Goal: Task Accomplishment & Management: Complete application form

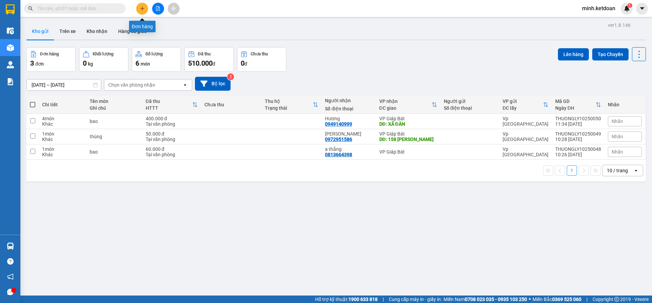
click at [139, 9] on button at bounding box center [142, 9] width 12 height 12
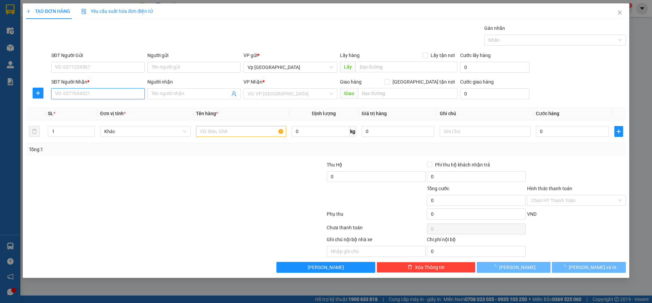
click at [79, 93] on input "SĐT Người Nhận *" at bounding box center [97, 93] width 93 height 11
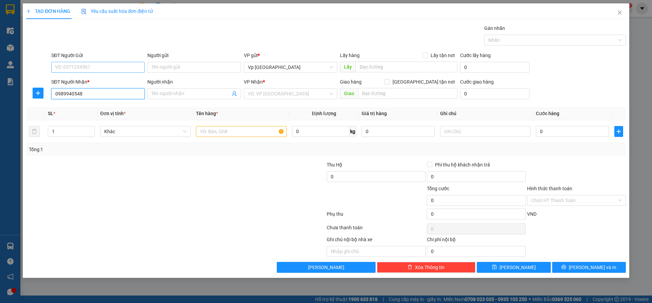
type input "0989940548"
click at [87, 65] on input "SĐT Người Gửi" at bounding box center [97, 67] width 93 height 11
type input "0961681242"
click at [319, 96] on input "search" at bounding box center [288, 94] width 81 height 10
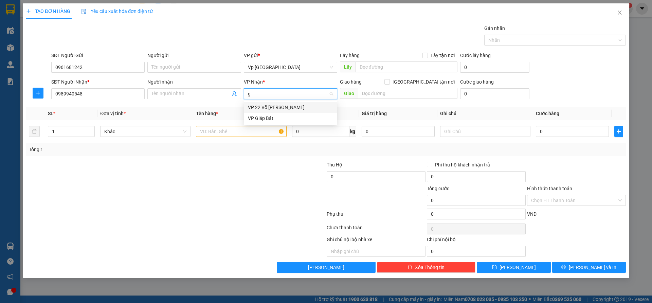
type input "gi"
click at [243, 130] on input "text" at bounding box center [241, 131] width 90 height 11
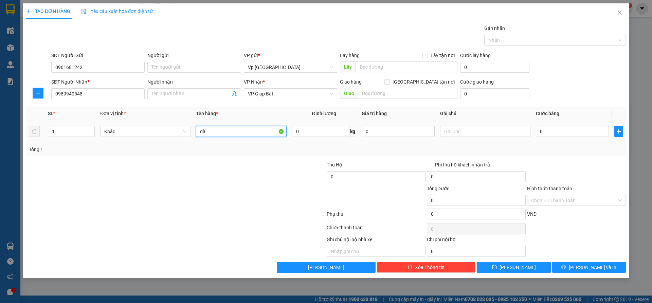
type input "d"
type input "thanh dài"
click at [579, 132] on input "0" at bounding box center [572, 131] width 73 height 11
type input "7"
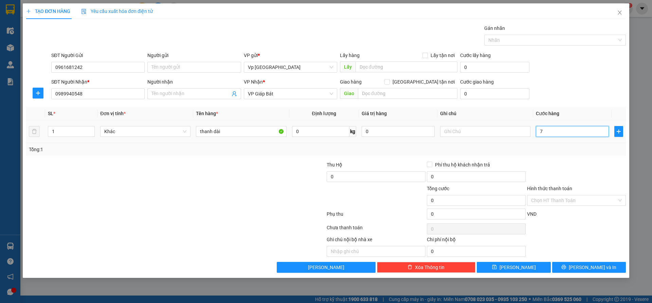
type input "7"
type input "70"
type input "700"
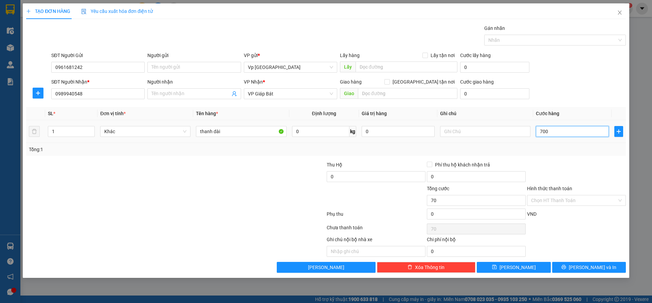
type input "700"
type input "7.000"
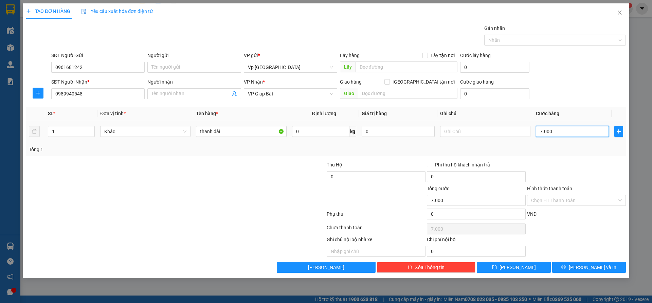
type input "70.000"
click at [581, 201] on input "Hình thức thanh toán" at bounding box center [574, 200] width 86 height 10
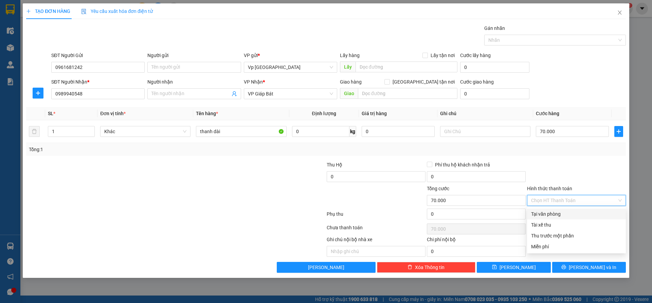
click at [572, 213] on div "Tại văn phòng" at bounding box center [576, 213] width 91 height 7
type input "0"
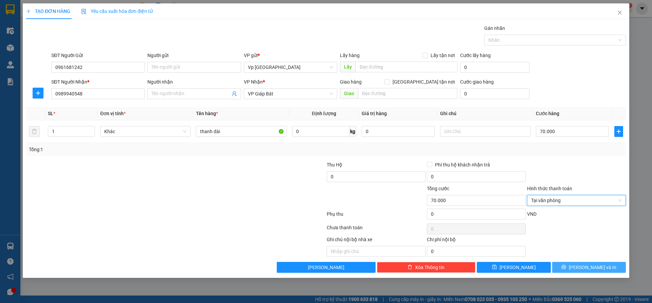
click at [597, 270] on span "[PERSON_NAME] và In" at bounding box center [593, 267] width 48 height 7
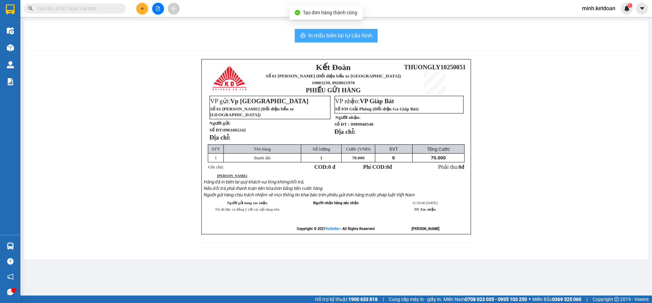
click at [356, 36] on span "In mẫu biên lai tự cấu hình" at bounding box center [341, 35] width 64 height 8
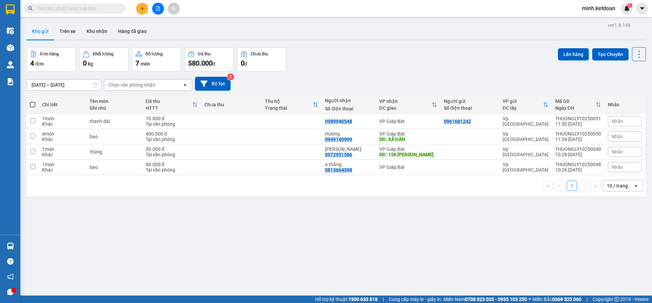
click at [144, 12] on button at bounding box center [142, 9] width 12 height 12
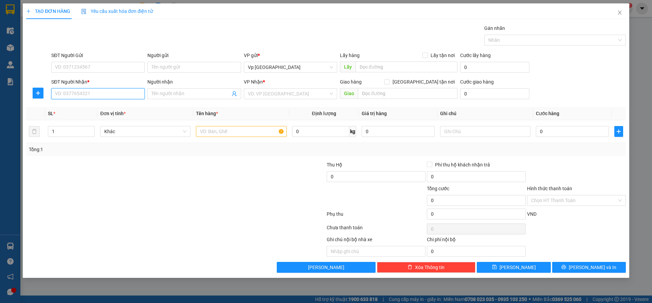
click at [76, 93] on input "SĐT Người Nhận *" at bounding box center [97, 93] width 93 height 11
type input "0338805914"
click at [312, 95] on input "search" at bounding box center [288, 94] width 81 height 10
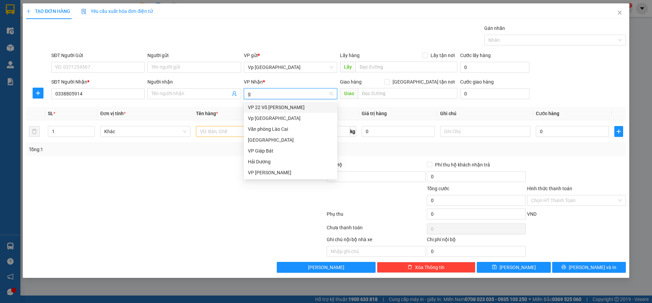
type input "gi"
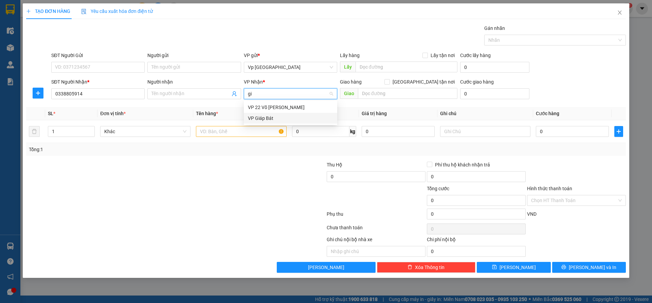
click at [312, 116] on div "VP Giáp Bát" at bounding box center [290, 118] width 85 height 7
click at [191, 93] on input "Người nhận" at bounding box center [191, 93] width 78 height 7
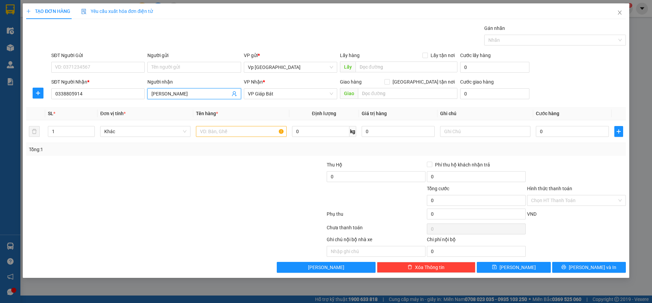
type input "[PERSON_NAME]"
click at [205, 165] on div at bounding box center [125, 173] width 200 height 24
drag, startPoint x: 75, startPoint y: 132, endPoint x: 71, endPoint y: 129, distance: 4.4
click at [75, 131] on input "1" at bounding box center [71, 131] width 46 height 10
type input "2"
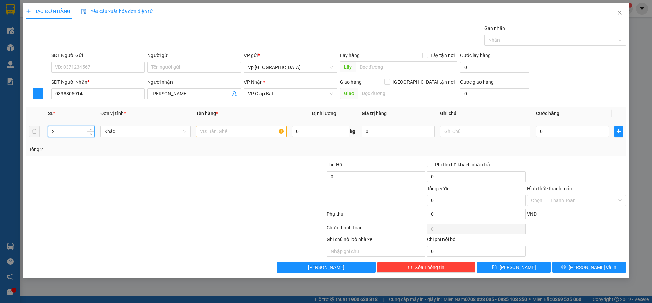
drag, startPoint x: 257, startPoint y: 137, endPoint x: 257, endPoint y: 133, distance: 4.1
click at [257, 135] on div at bounding box center [241, 132] width 90 height 14
click at [257, 132] on input "text" at bounding box center [241, 131] width 90 height 11
type input "thùng"
click at [567, 134] on input "0" at bounding box center [572, 131] width 73 height 11
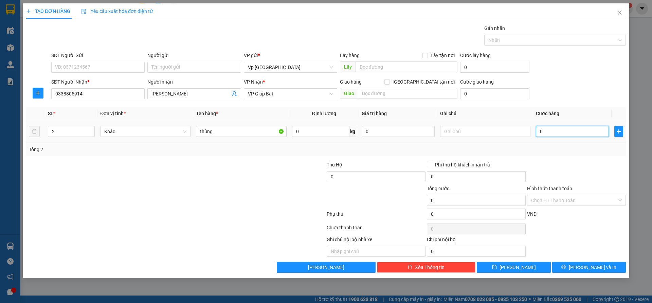
type input "1"
type input "15"
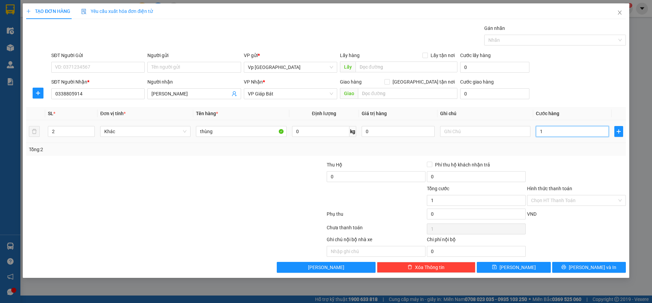
type input "15"
type input "150"
type input "1.500"
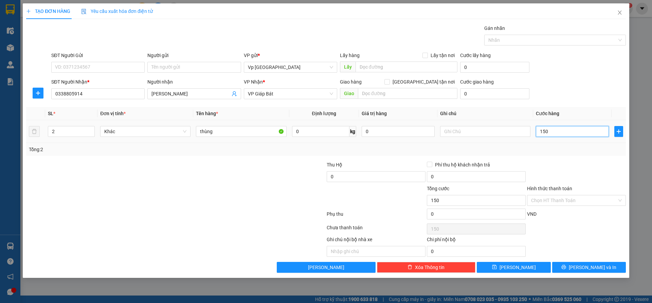
type input "1.500"
type input "15.000"
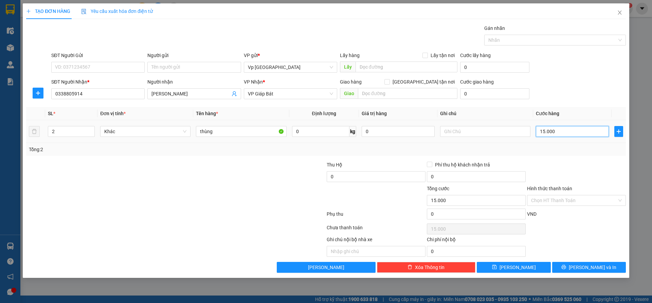
type input "150.000"
click at [582, 270] on button "[PERSON_NAME] và In" at bounding box center [589, 267] width 74 height 11
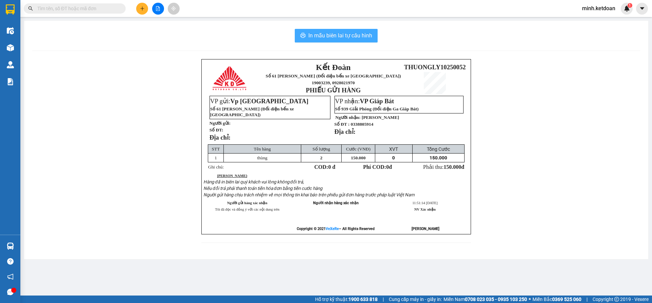
click at [366, 36] on span "In mẫu biên lai tự cấu hình" at bounding box center [341, 35] width 64 height 8
